Goal: Transaction & Acquisition: Purchase product/service

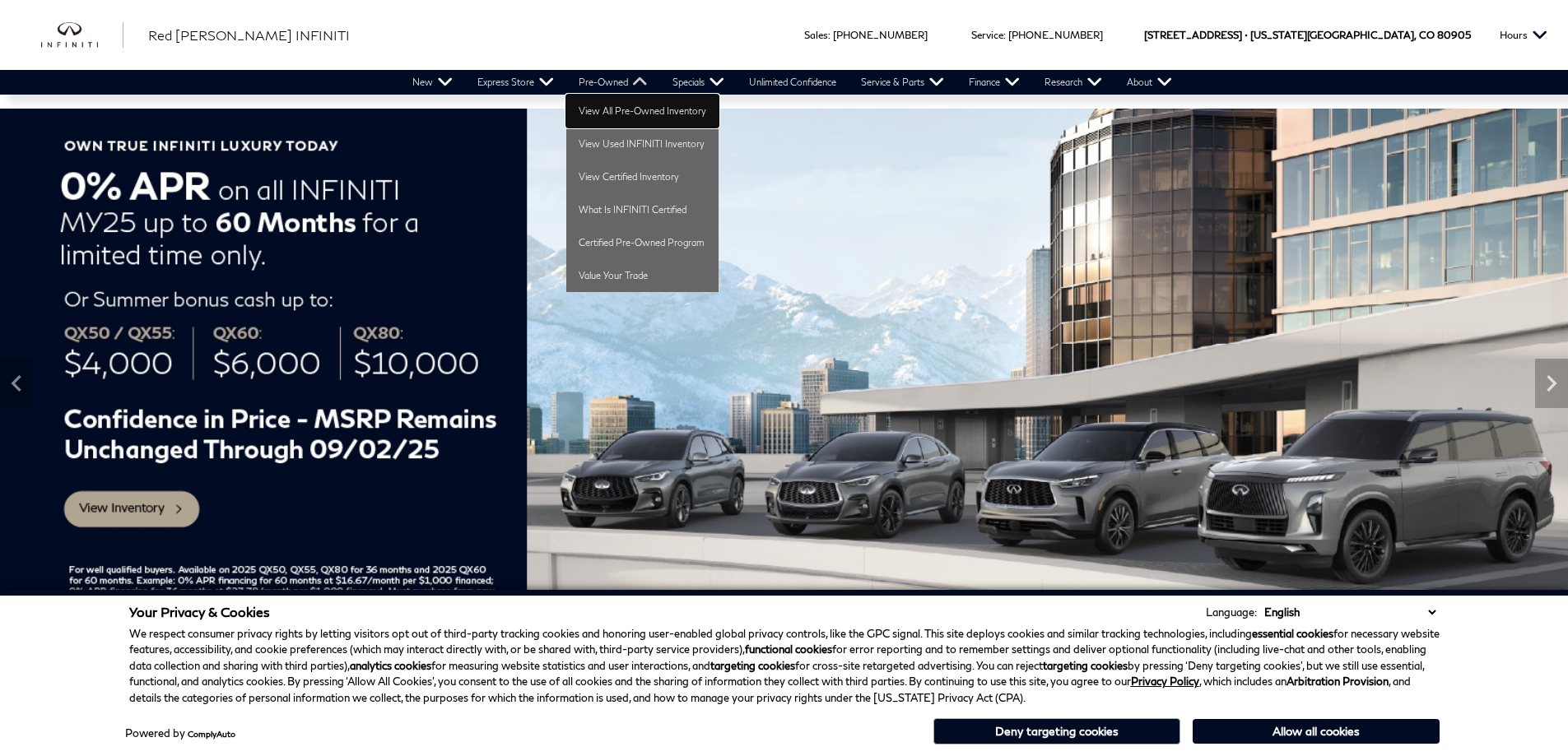
click at [618, 107] on link "View All Pre-Owned Inventory" at bounding box center [642, 111] width 152 height 33
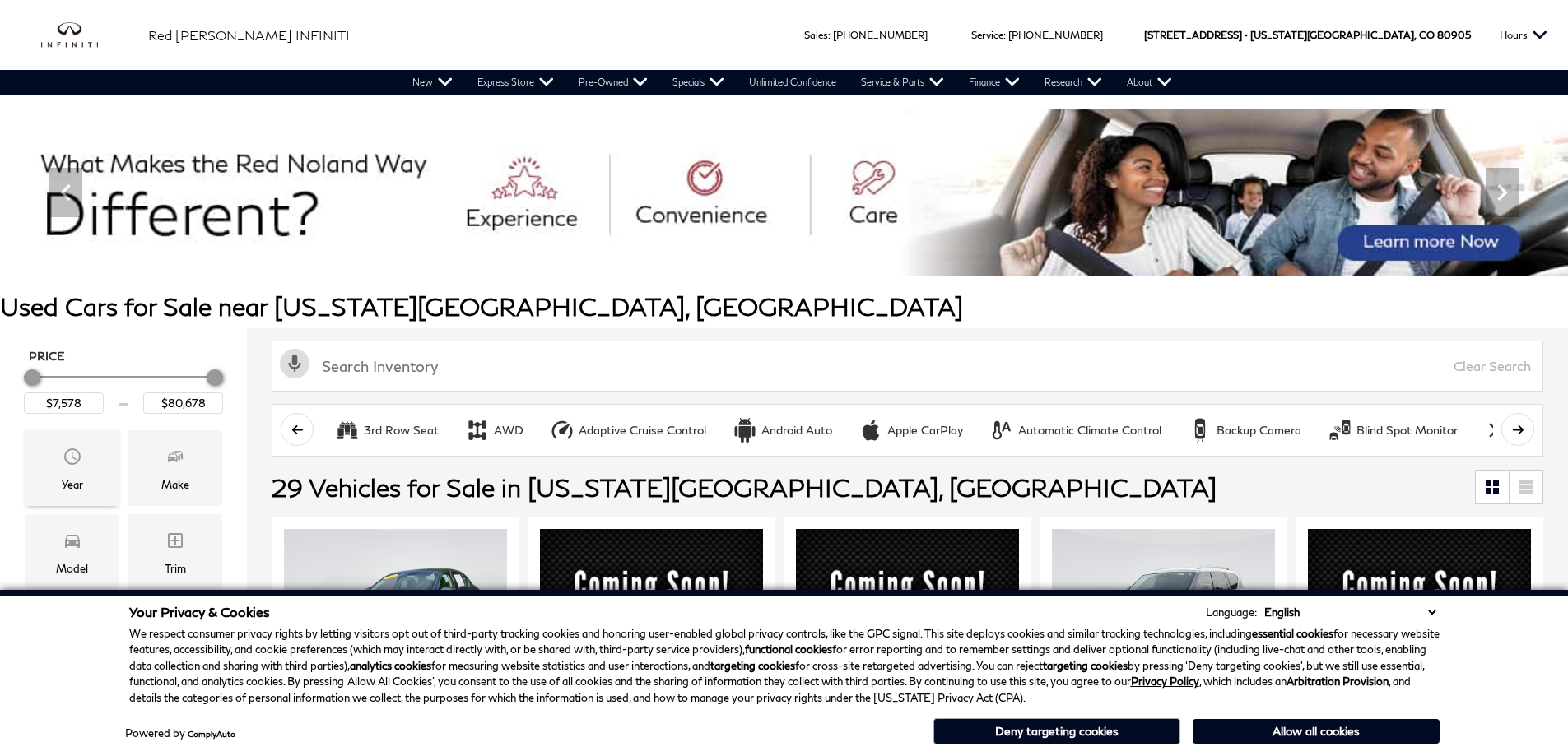
click at [67, 481] on div "Year" at bounding box center [73, 485] width 21 height 18
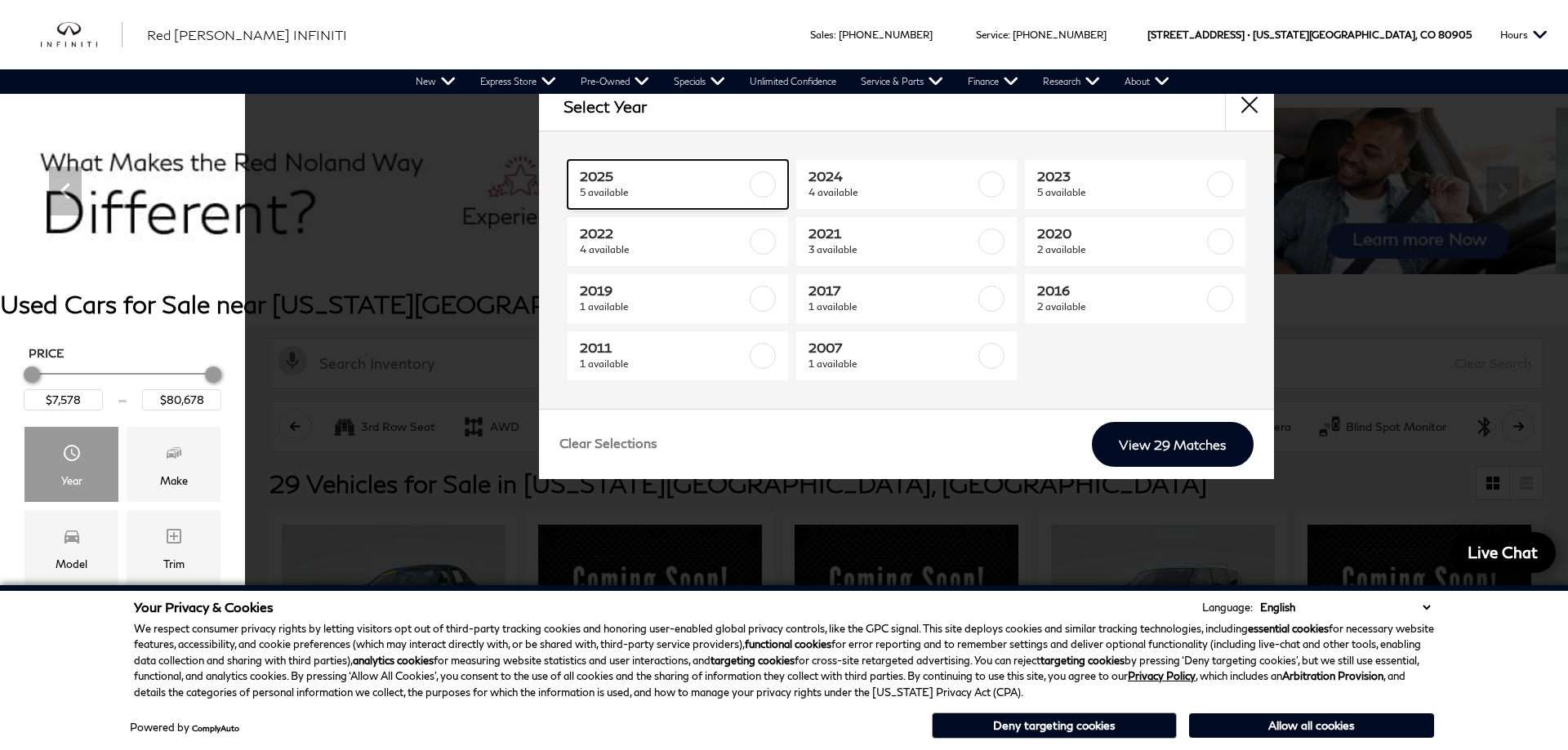
click at [757, 187] on label at bounding box center [762, 184] width 26 height 26
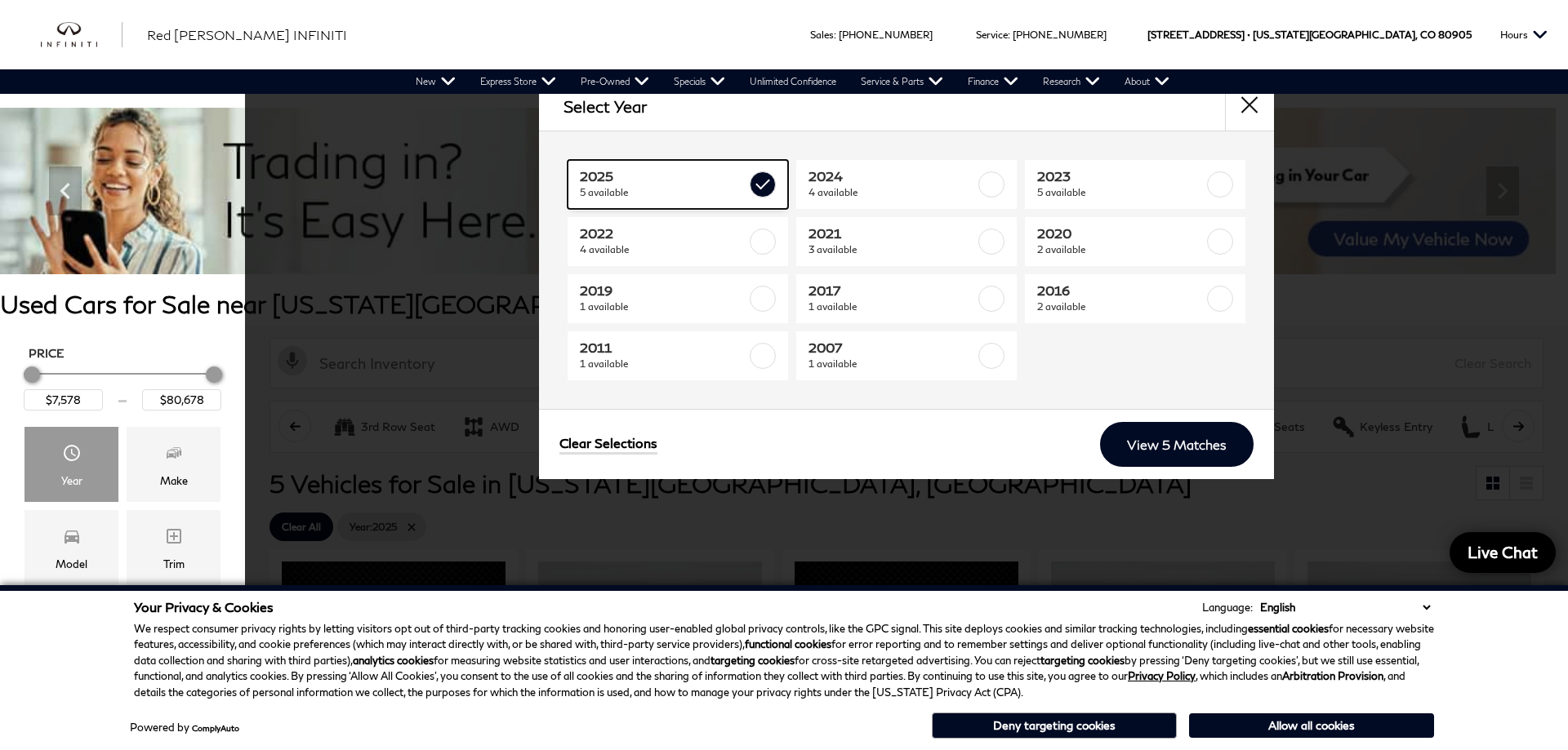
type input "$35,314"
checkbox input "true"
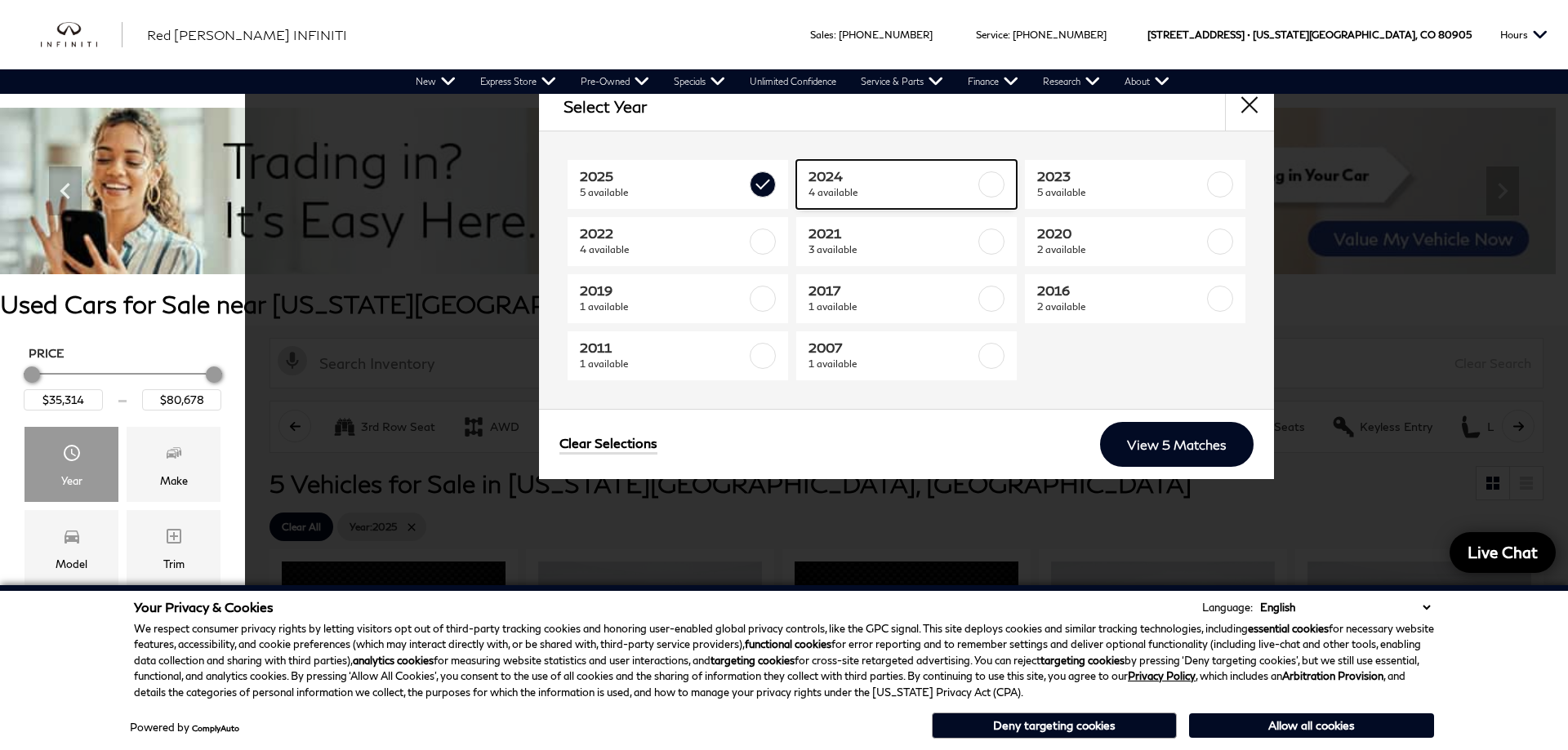
click at [984, 187] on label at bounding box center [991, 184] width 26 height 26
type input "$19,278"
checkbox input "true"
click at [1004, 192] on link "2024 4 available" at bounding box center [906, 184] width 220 height 49
type input "$35,314"
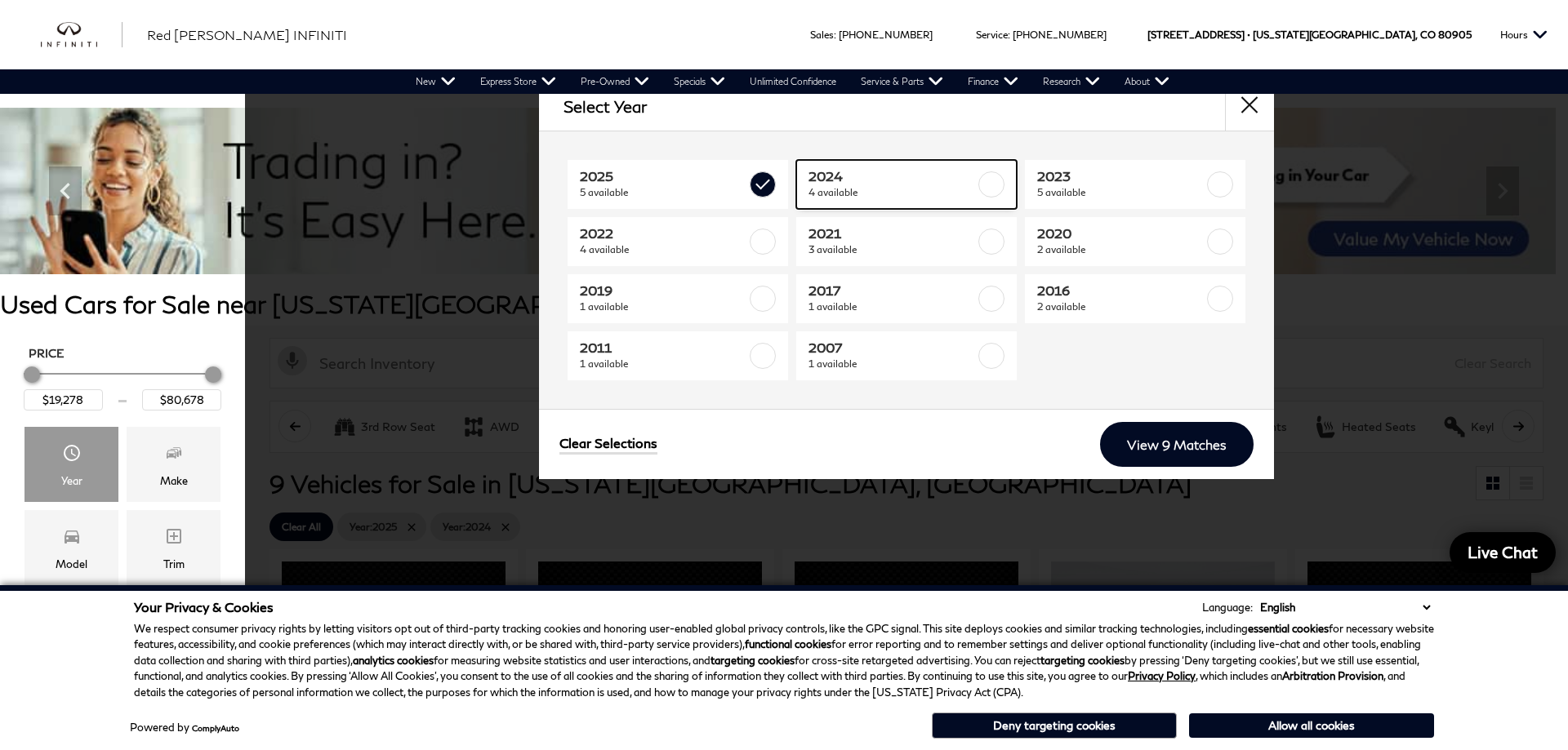
checkbox input "false"
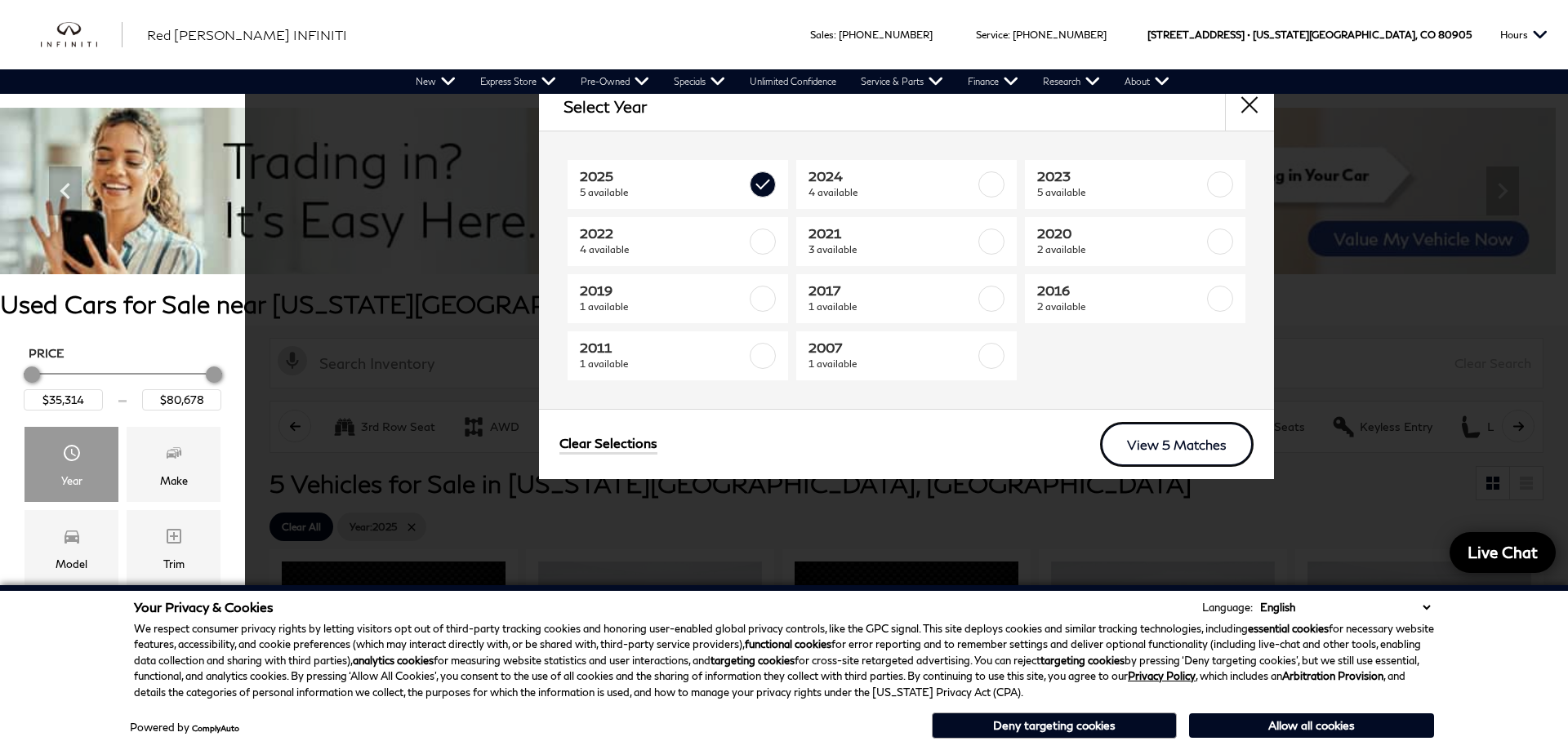
click at [1155, 444] on link "View 5 Matches" at bounding box center [1177, 444] width 154 height 45
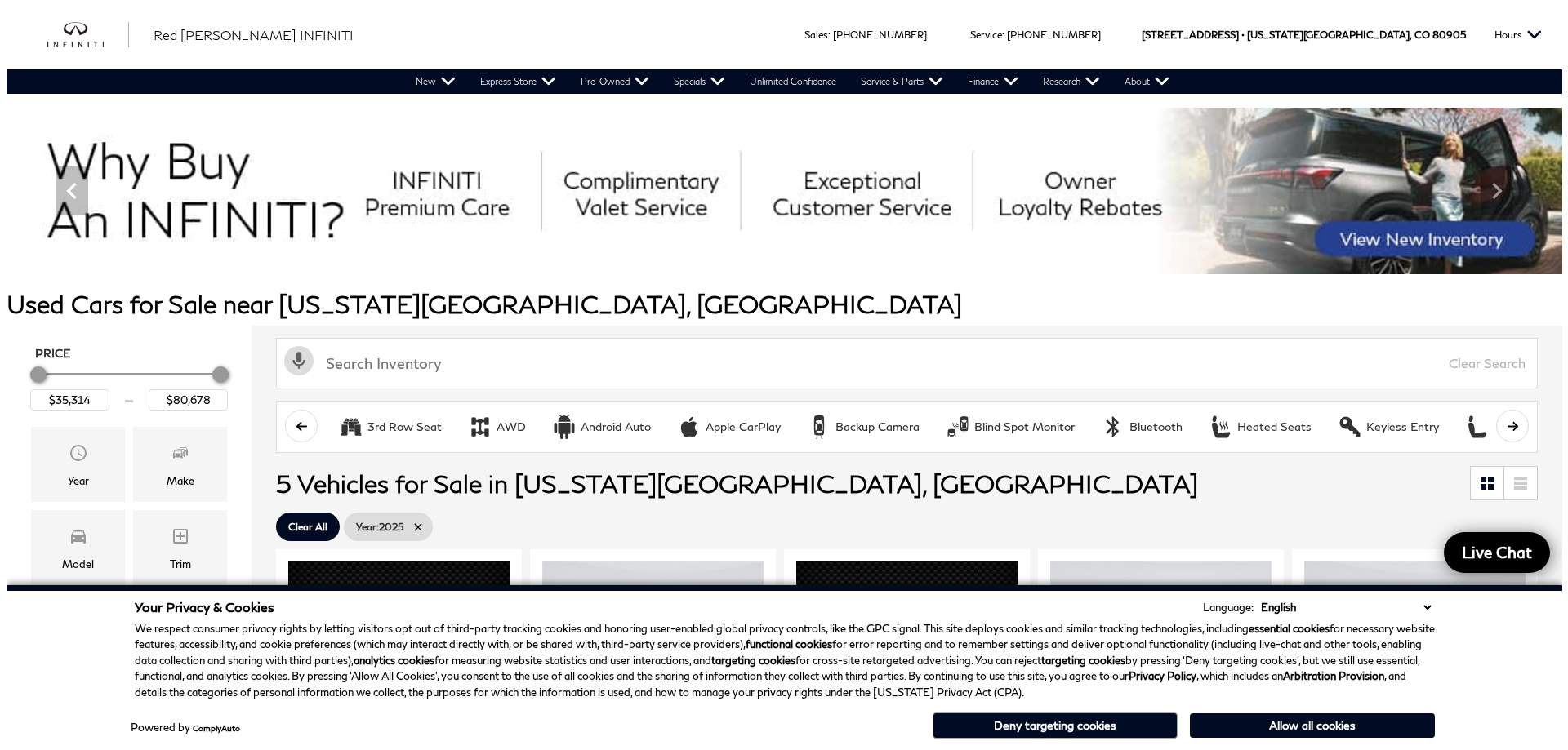
scroll to position [327, 0]
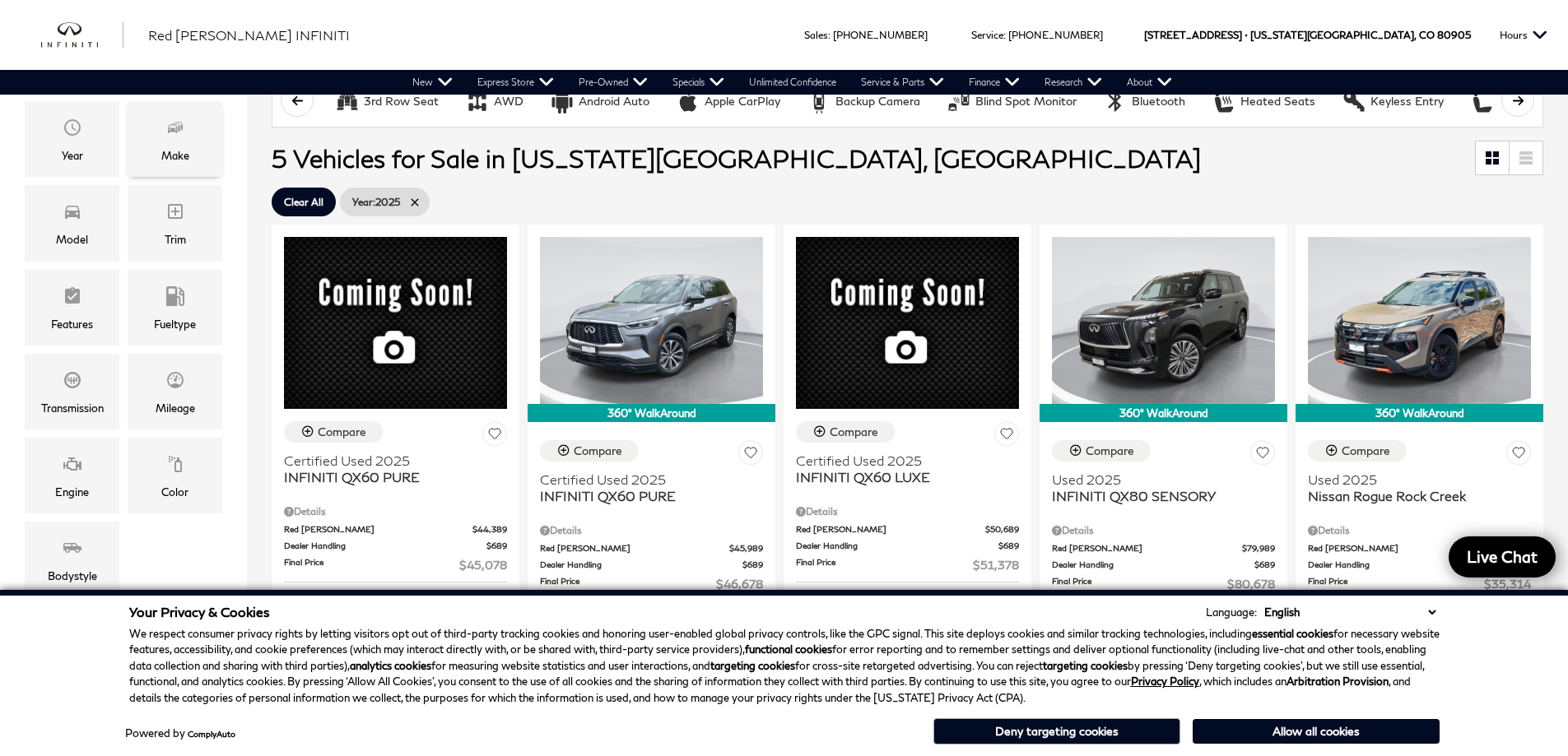
click at [164, 152] on div "Make" at bounding box center [175, 155] width 28 height 18
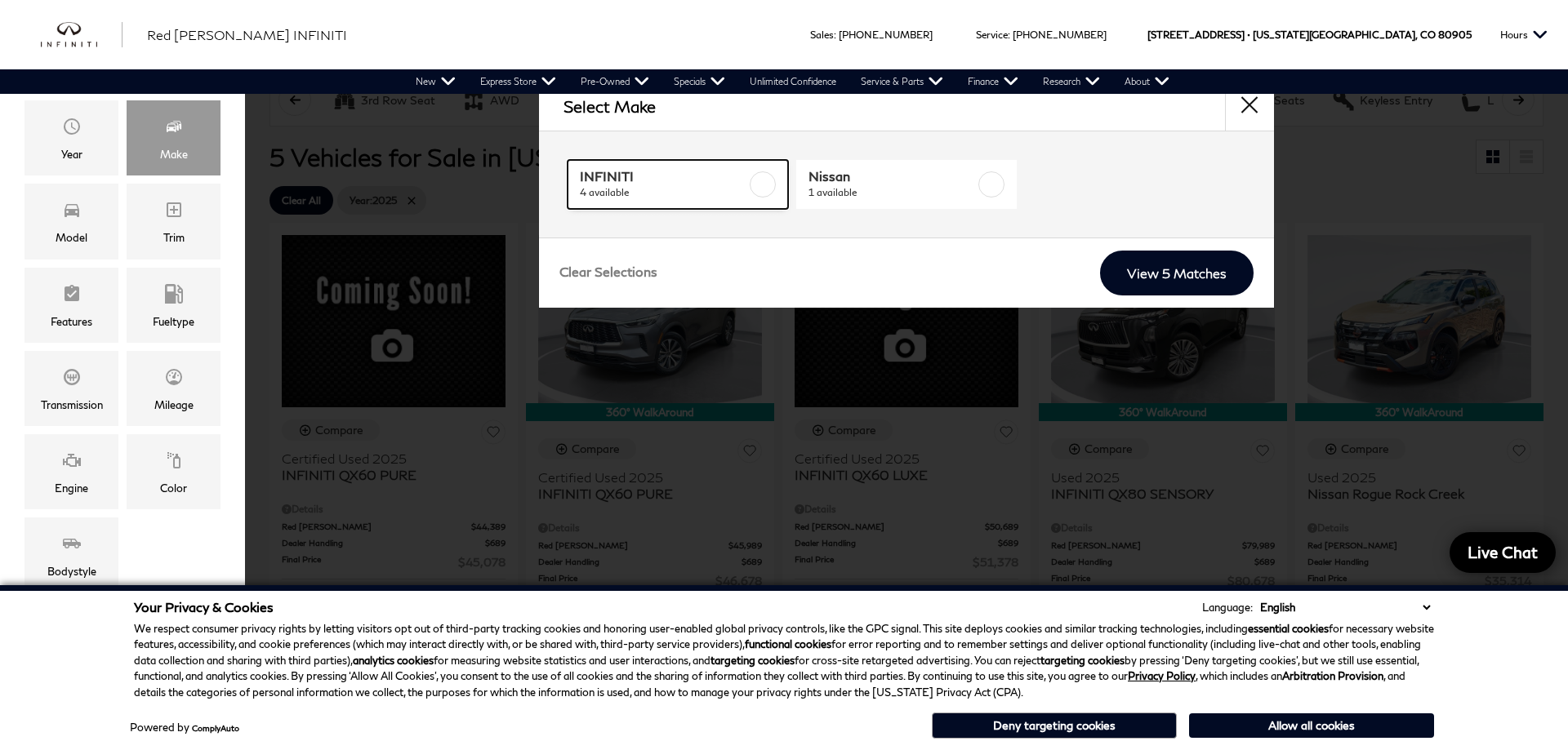
click at [766, 183] on label at bounding box center [762, 184] width 26 height 26
type input "$45,078"
checkbox input "true"
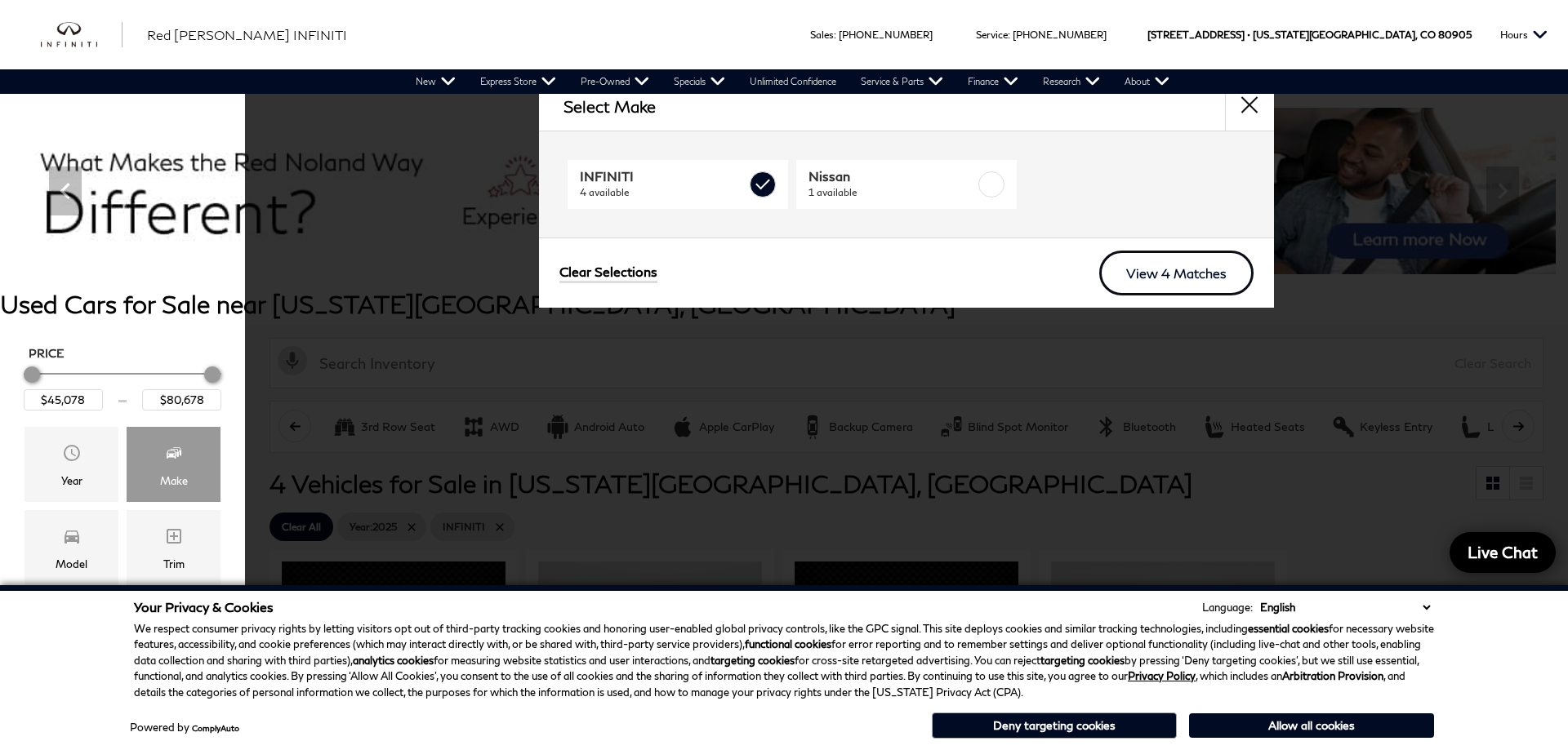
click at [1172, 275] on link "View 4 Matches" at bounding box center [1176, 273] width 154 height 45
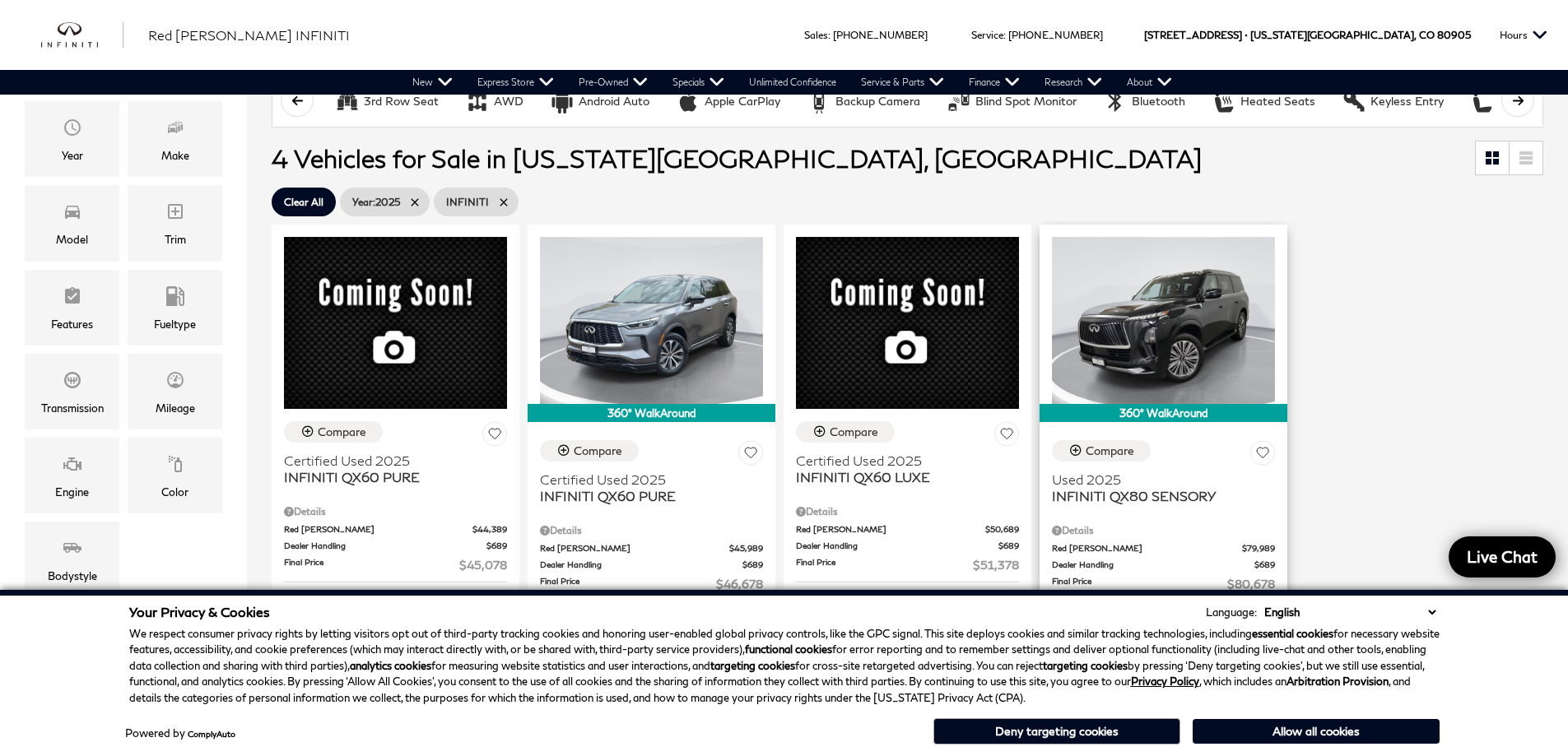
scroll to position [493, 0]
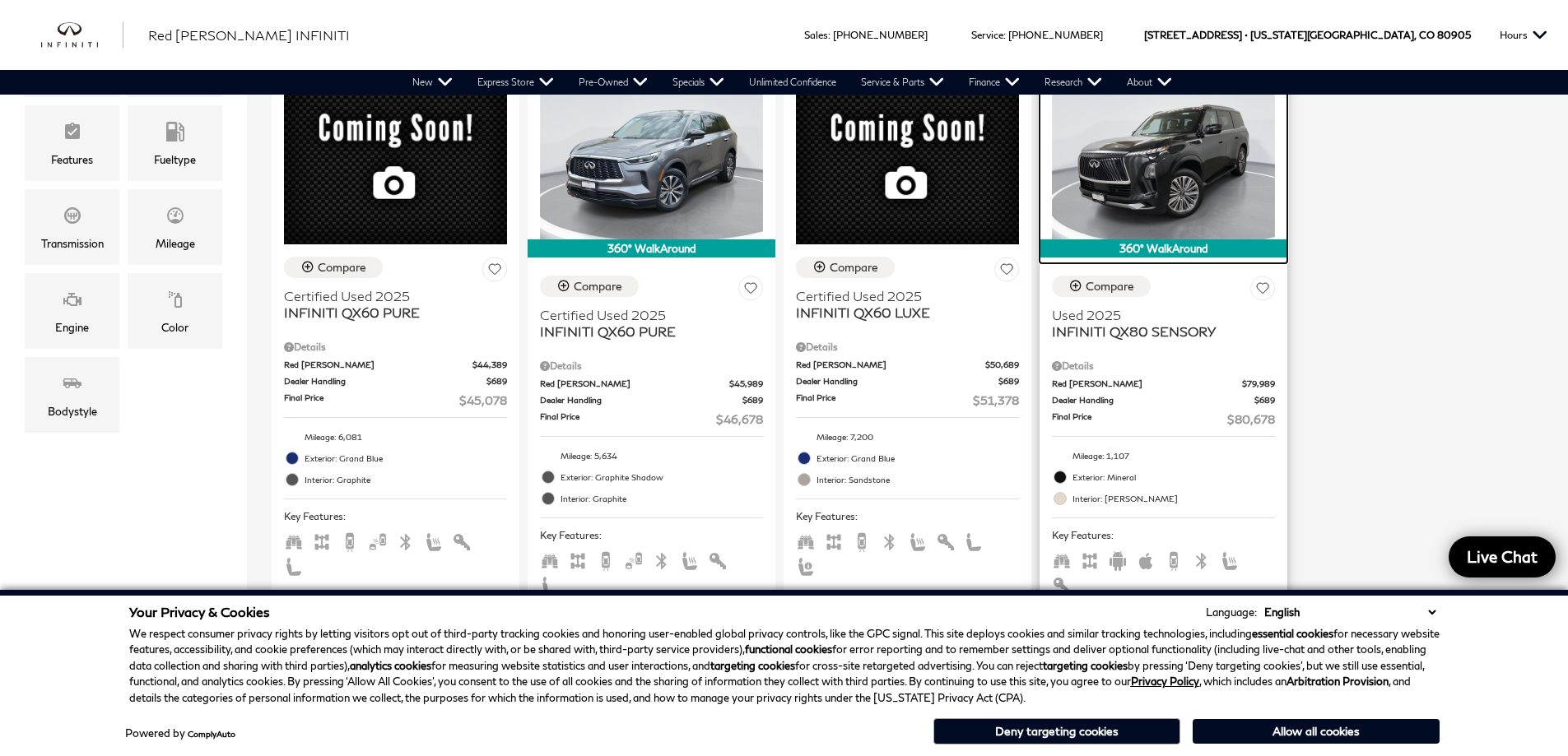
click at [1183, 157] on img at bounding box center [1164, 156] width 223 height 167
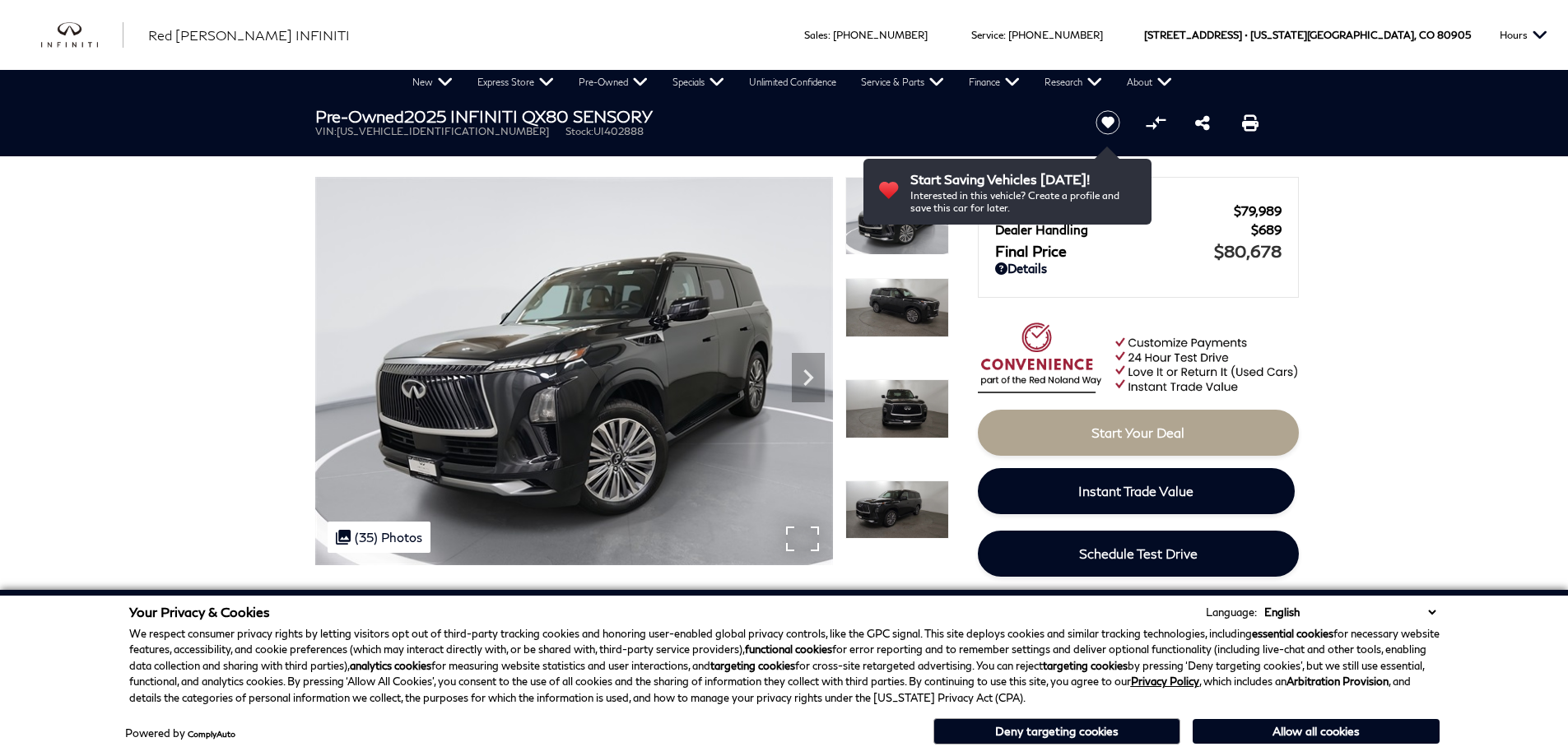
click at [558, 398] on img at bounding box center [574, 371] width 518 height 389
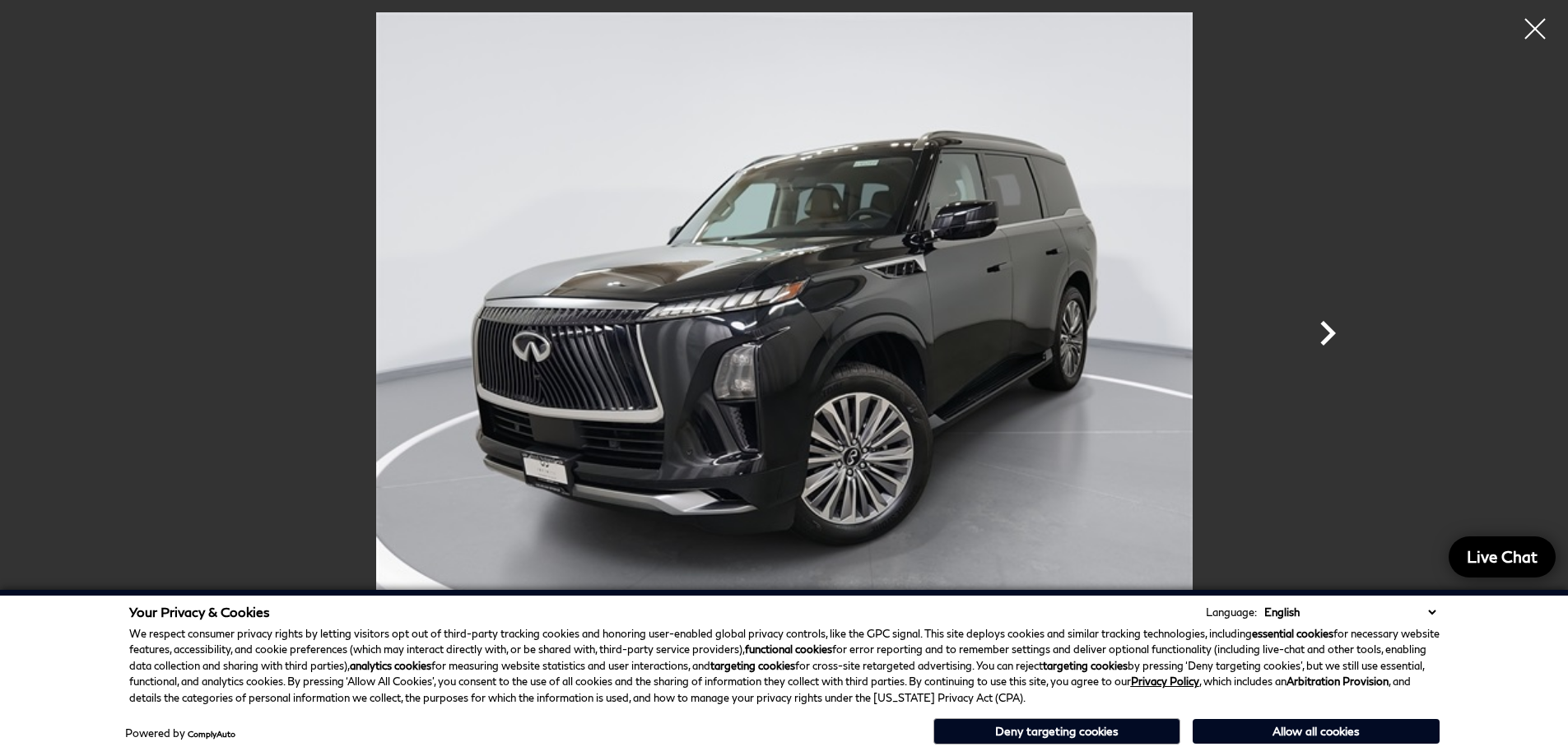
click at [1326, 334] on icon "Next" at bounding box center [1328, 332] width 49 height 49
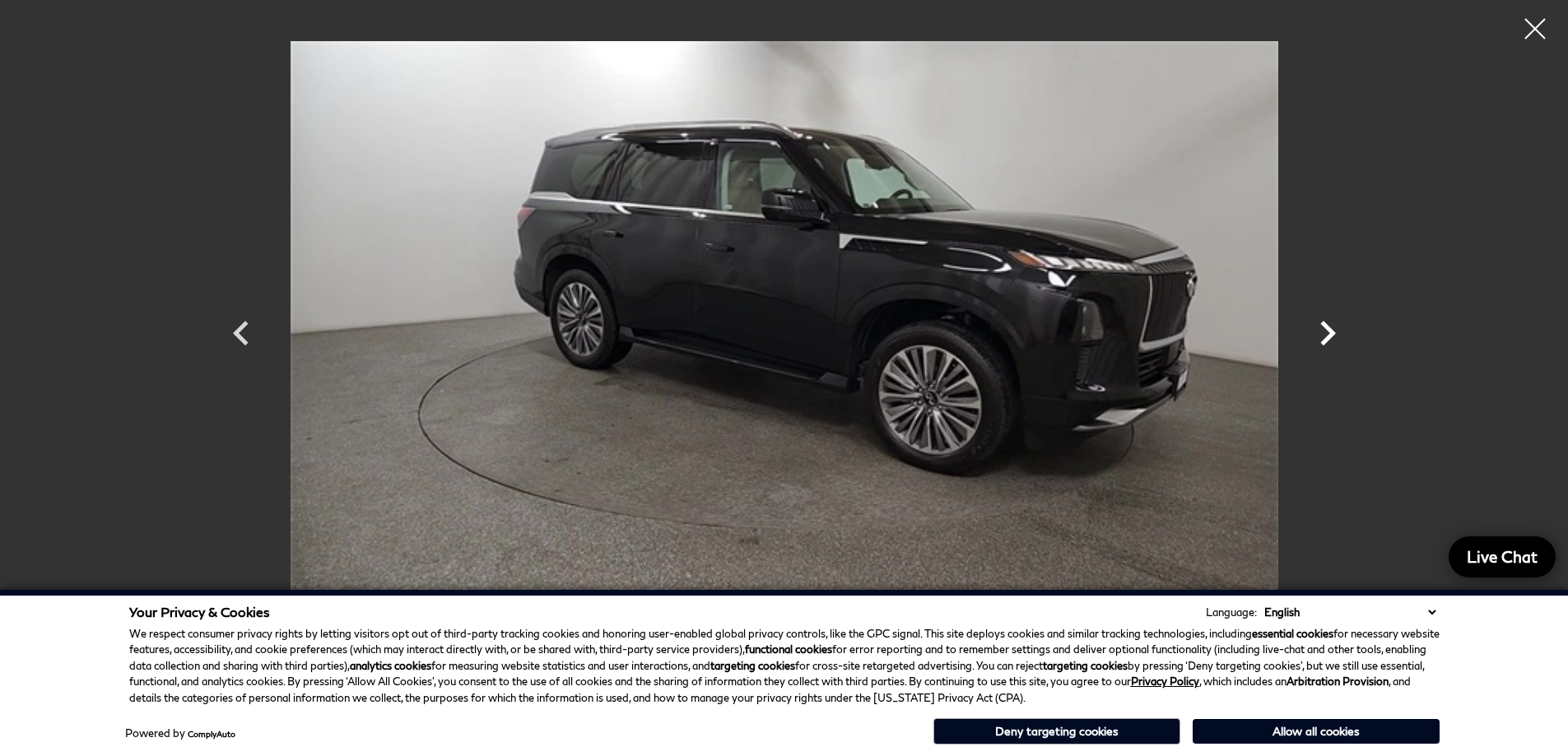
click at [1326, 334] on icon "Next" at bounding box center [1328, 332] width 49 height 49
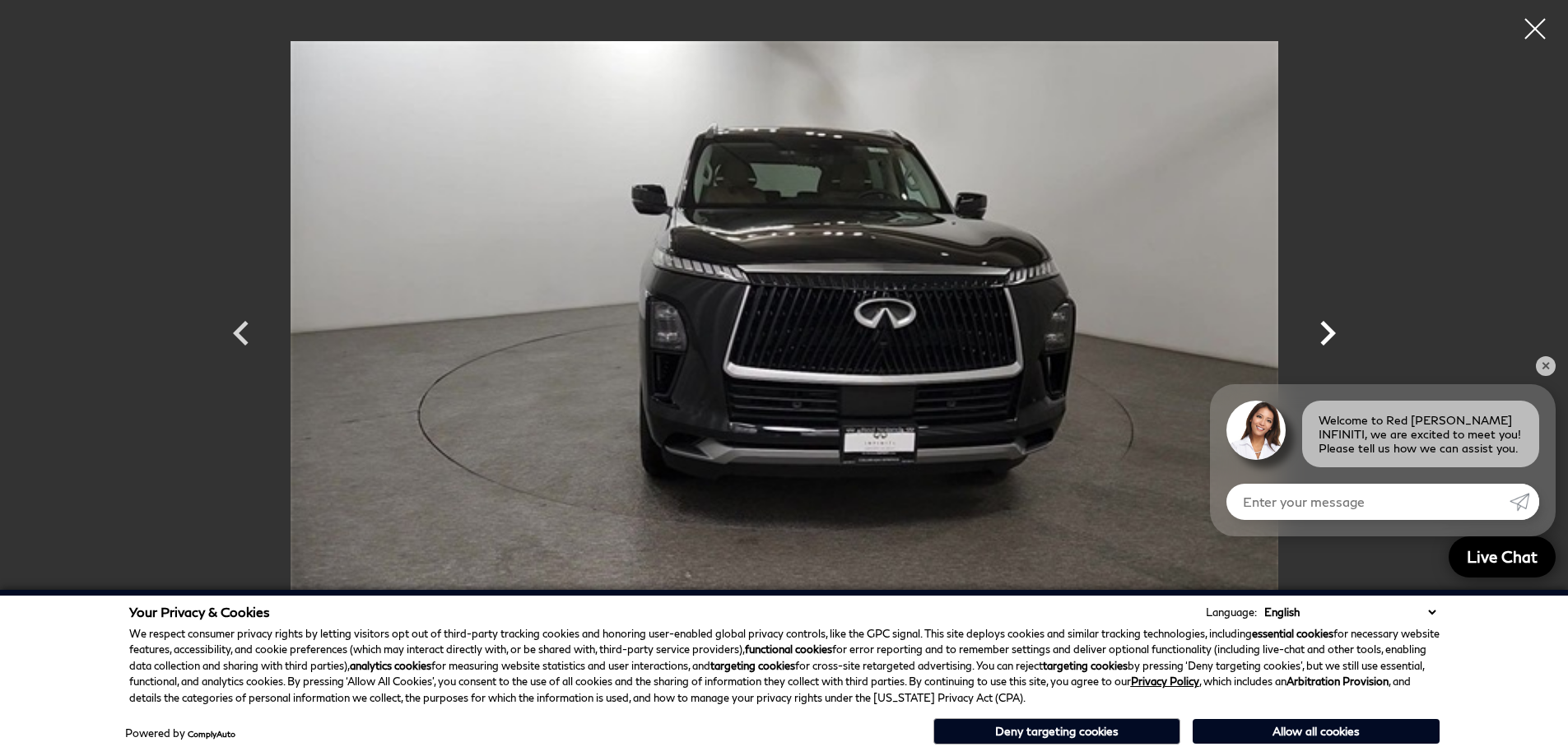
click at [1326, 334] on icon "Next" at bounding box center [1328, 332] width 49 height 49
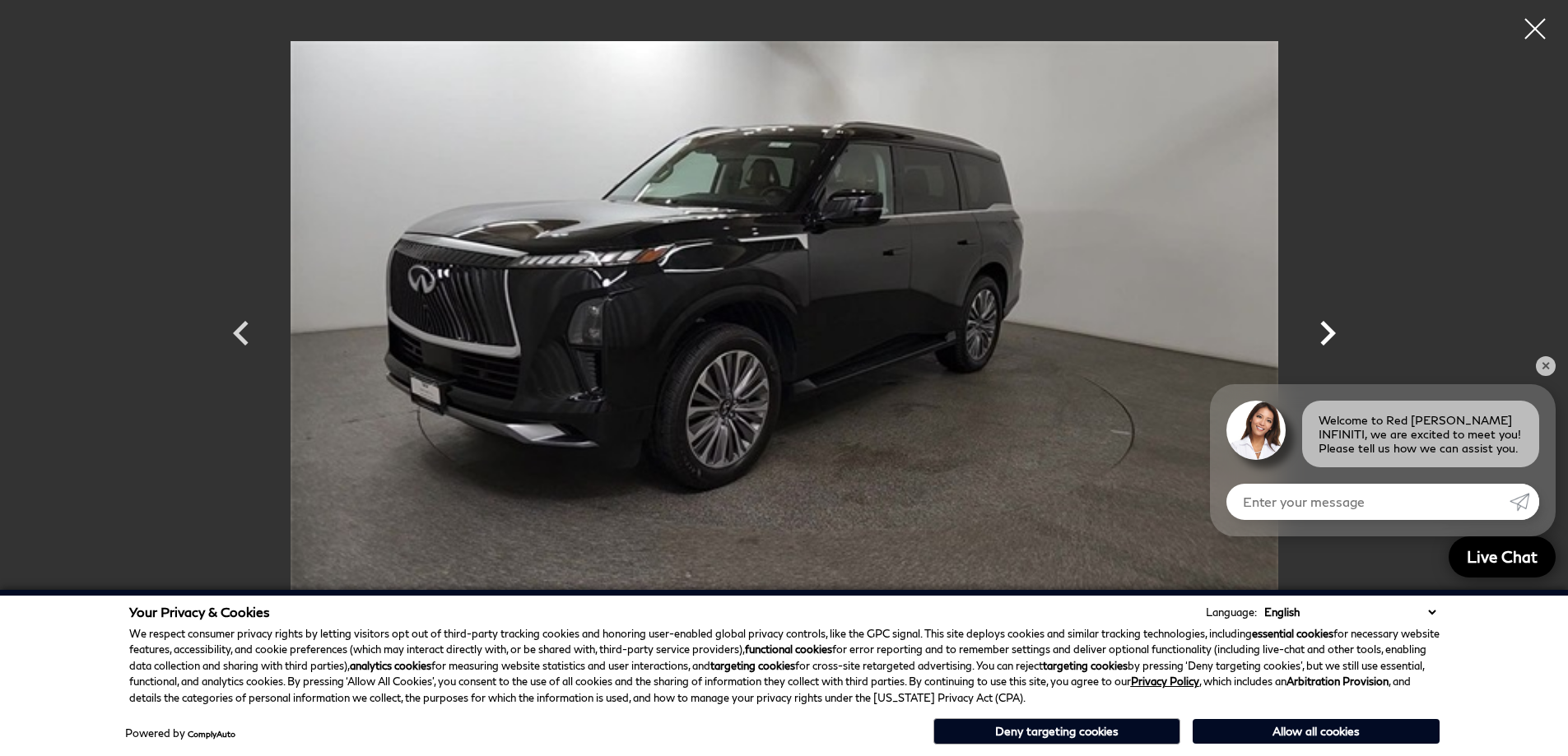
click at [1325, 334] on icon "Next" at bounding box center [1328, 332] width 49 height 49
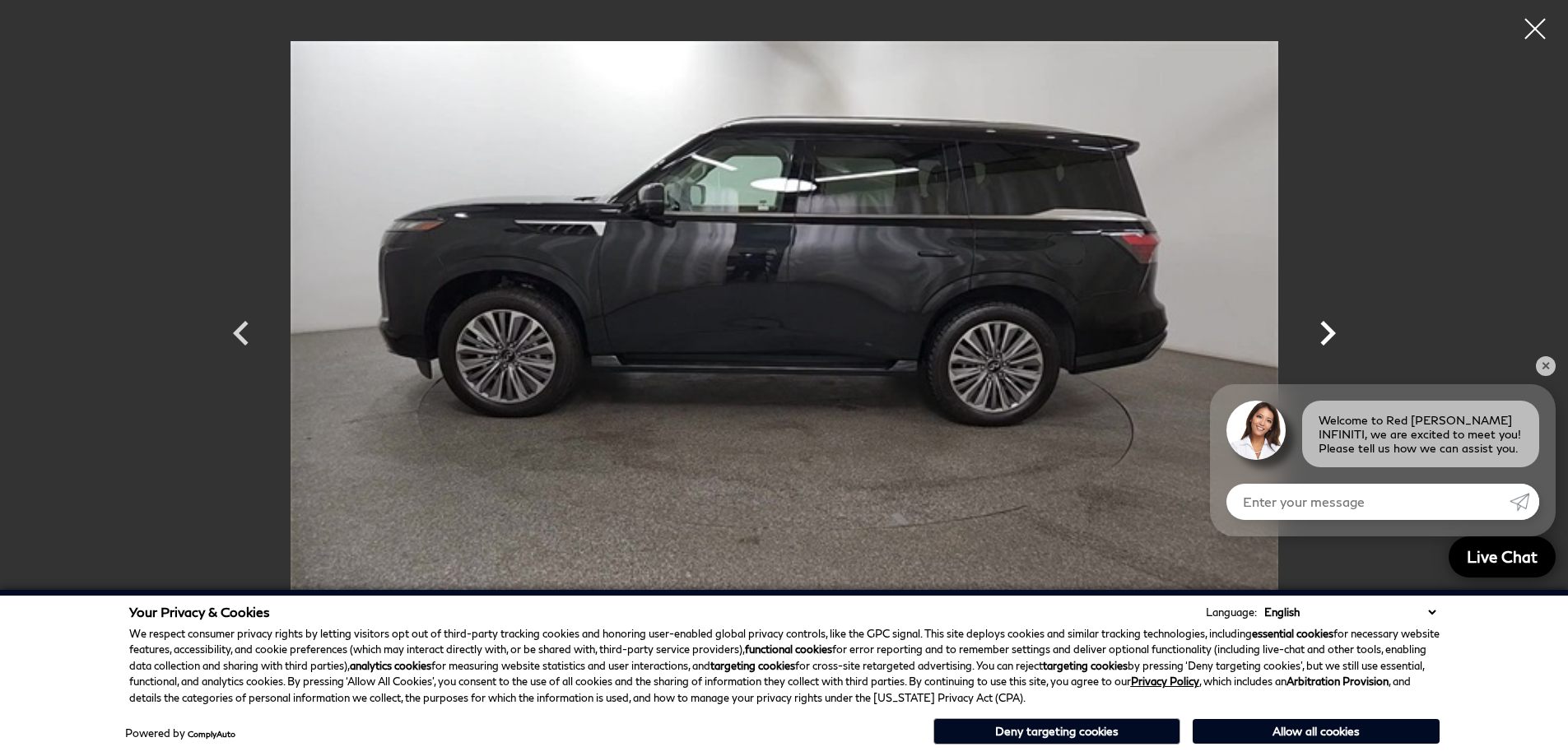
click at [1325, 334] on icon "Next" at bounding box center [1328, 332] width 49 height 49
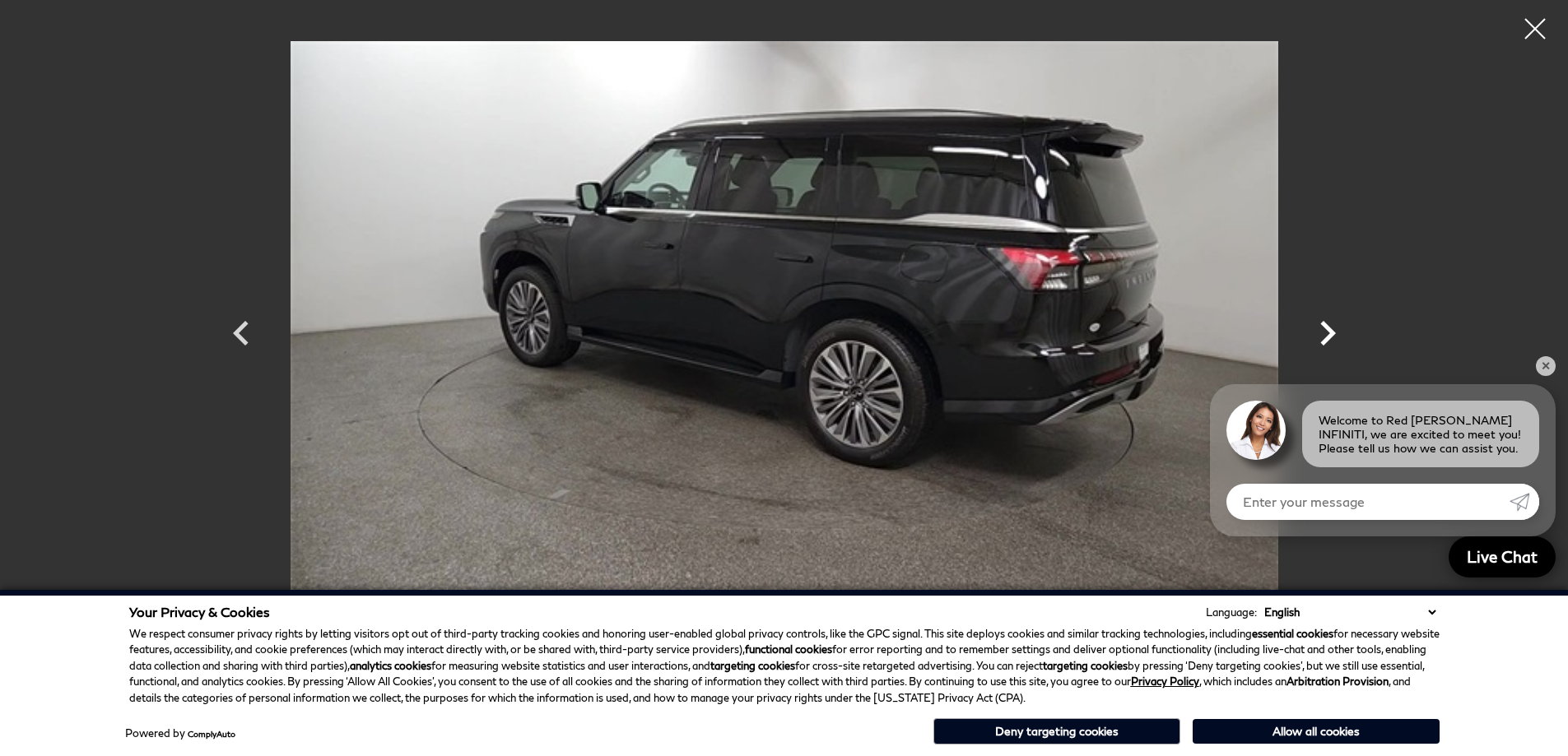
click at [1325, 334] on icon "Next" at bounding box center [1328, 332] width 49 height 49
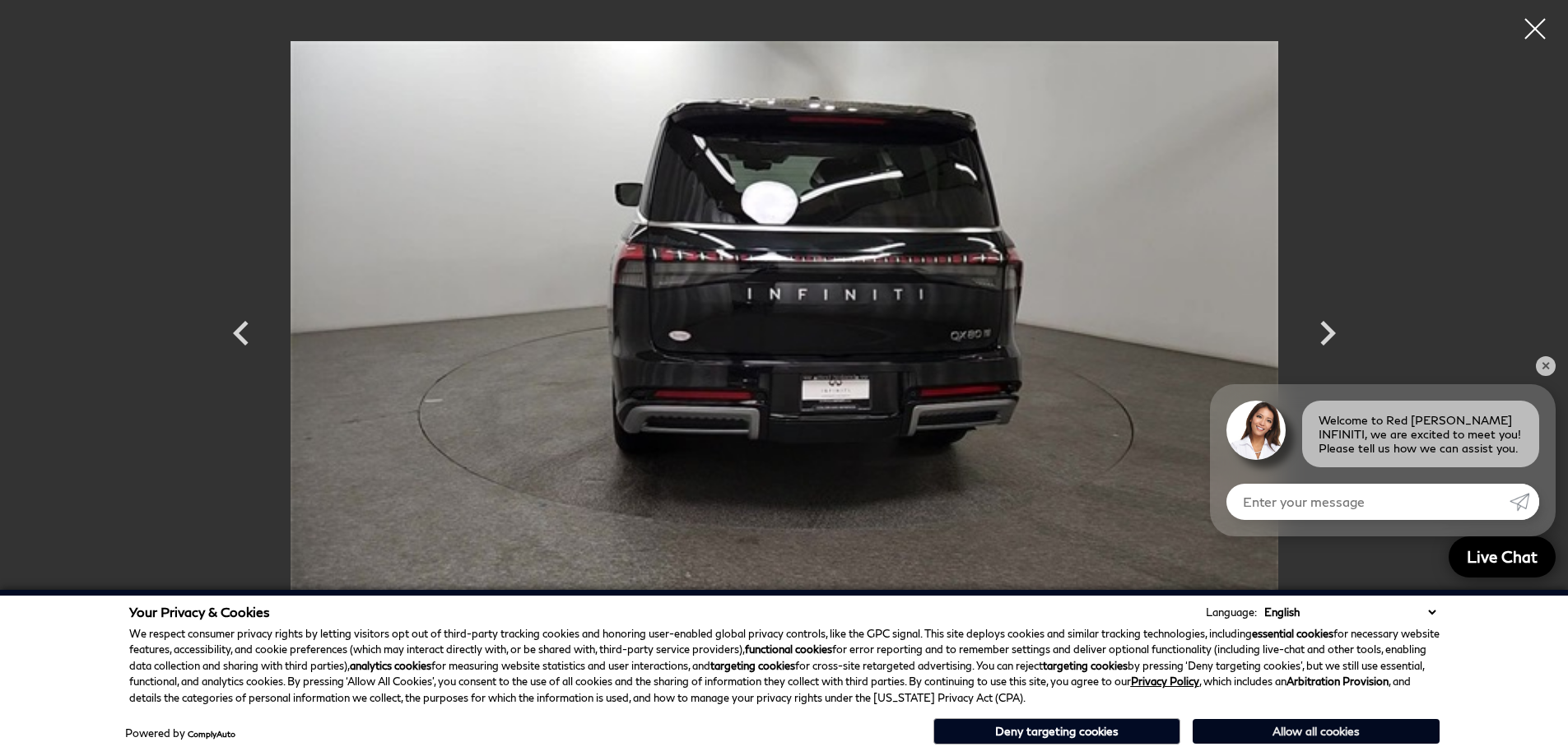
click at [1259, 731] on button "Allow all cookies" at bounding box center [1316, 731] width 247 height 24
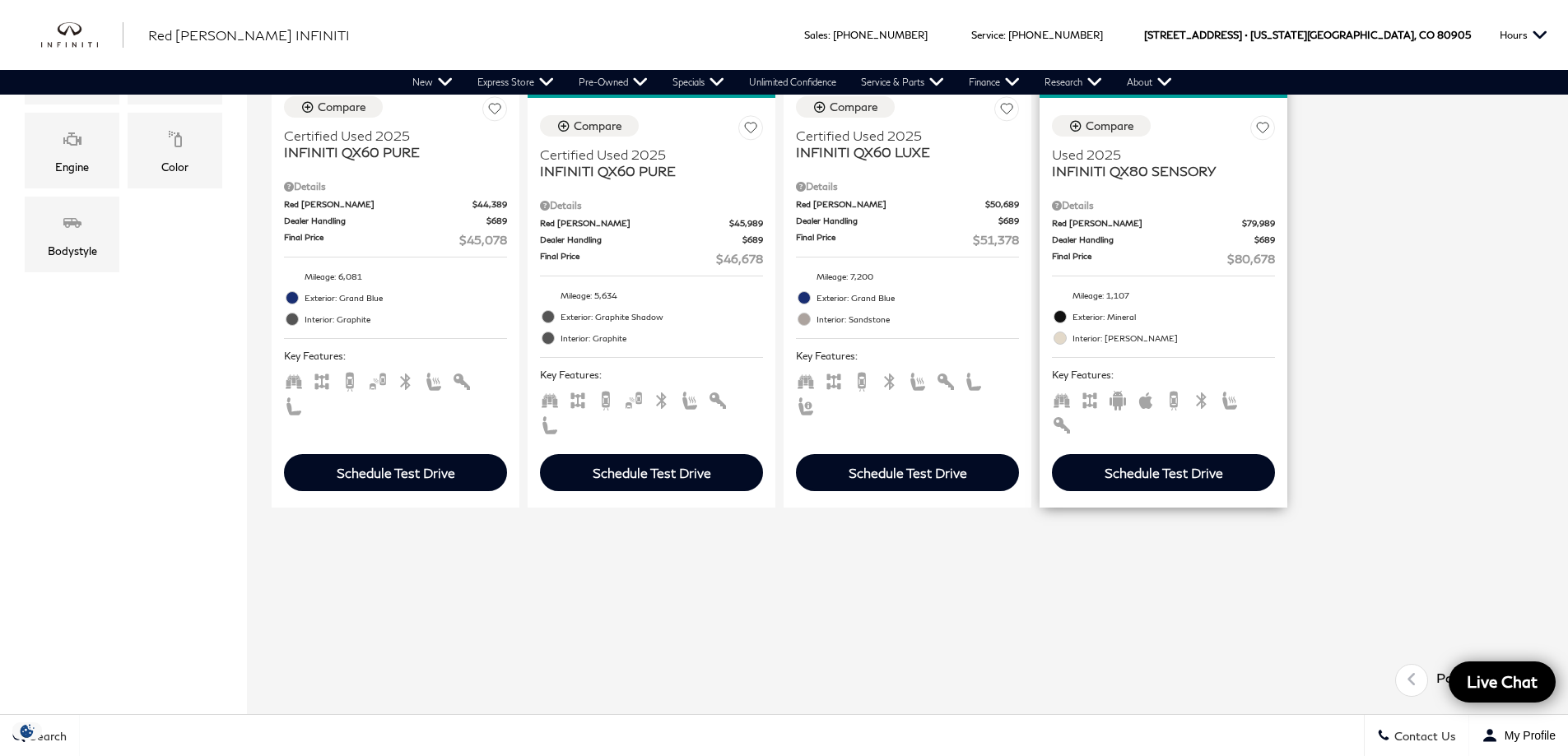
scroll to position [658, 0]
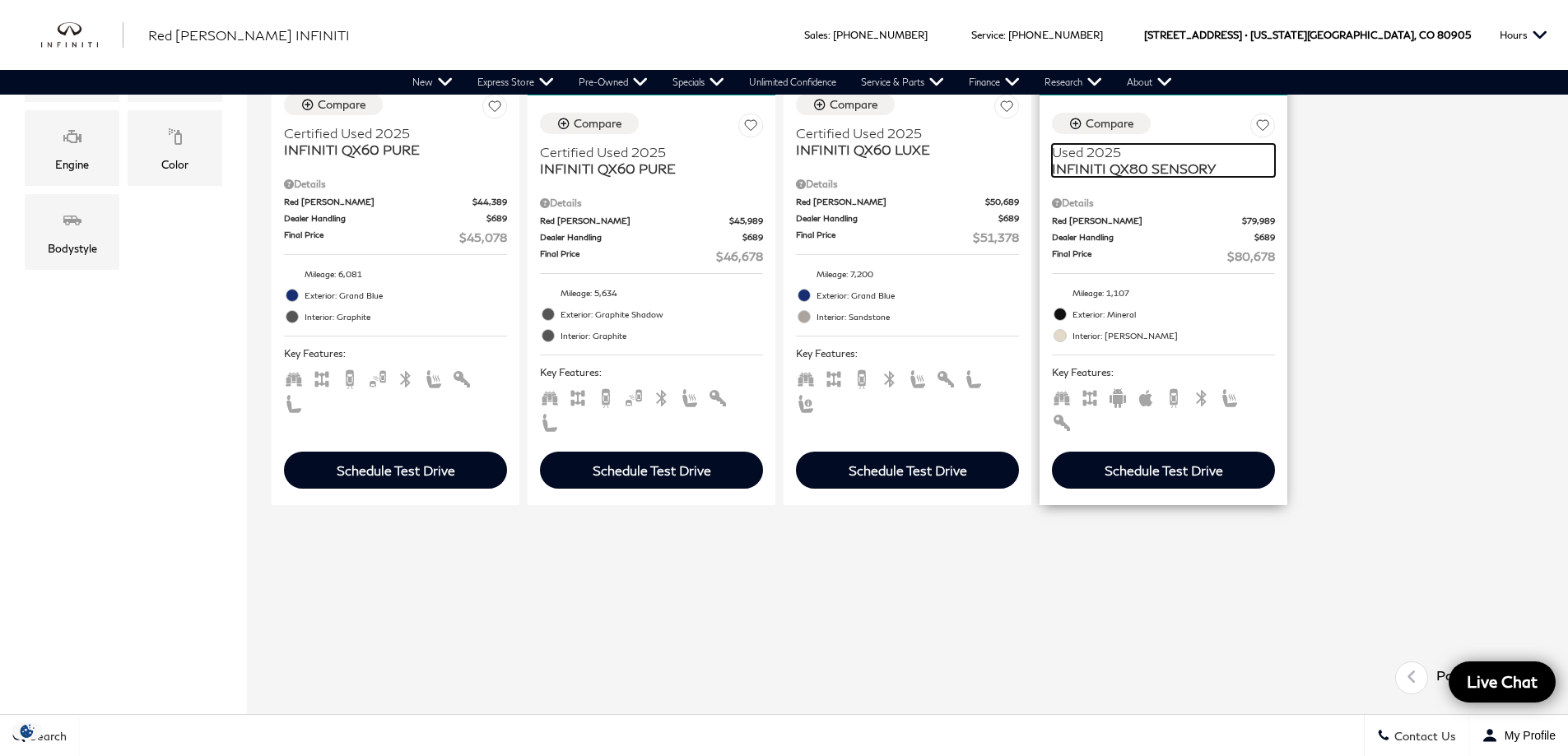
click at [1128, 166] on span "INFINITI QX80 SENSORY" at bounding box center [1157, 169] width 210 height 16
